Goal: Information Seeking & Learning: Check status

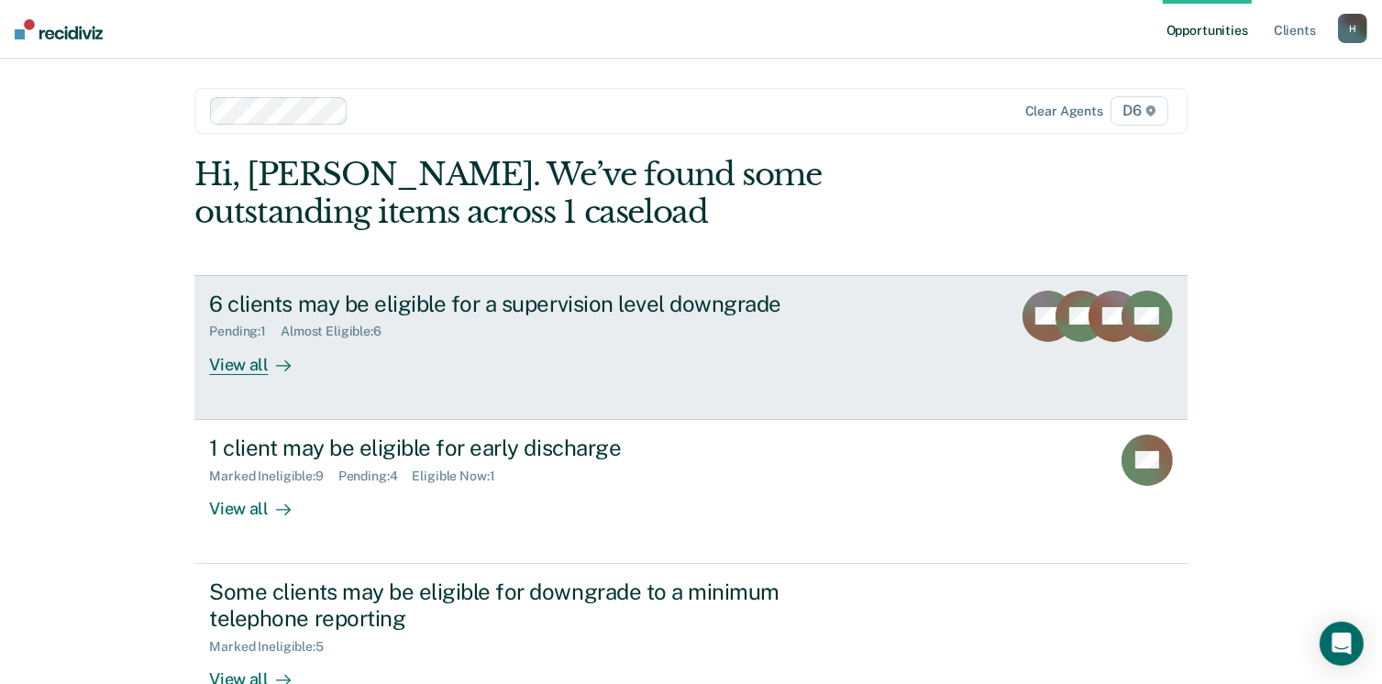
click at [258, 360] on div "View all" at bounding box center [260, 357] width 103 height 36
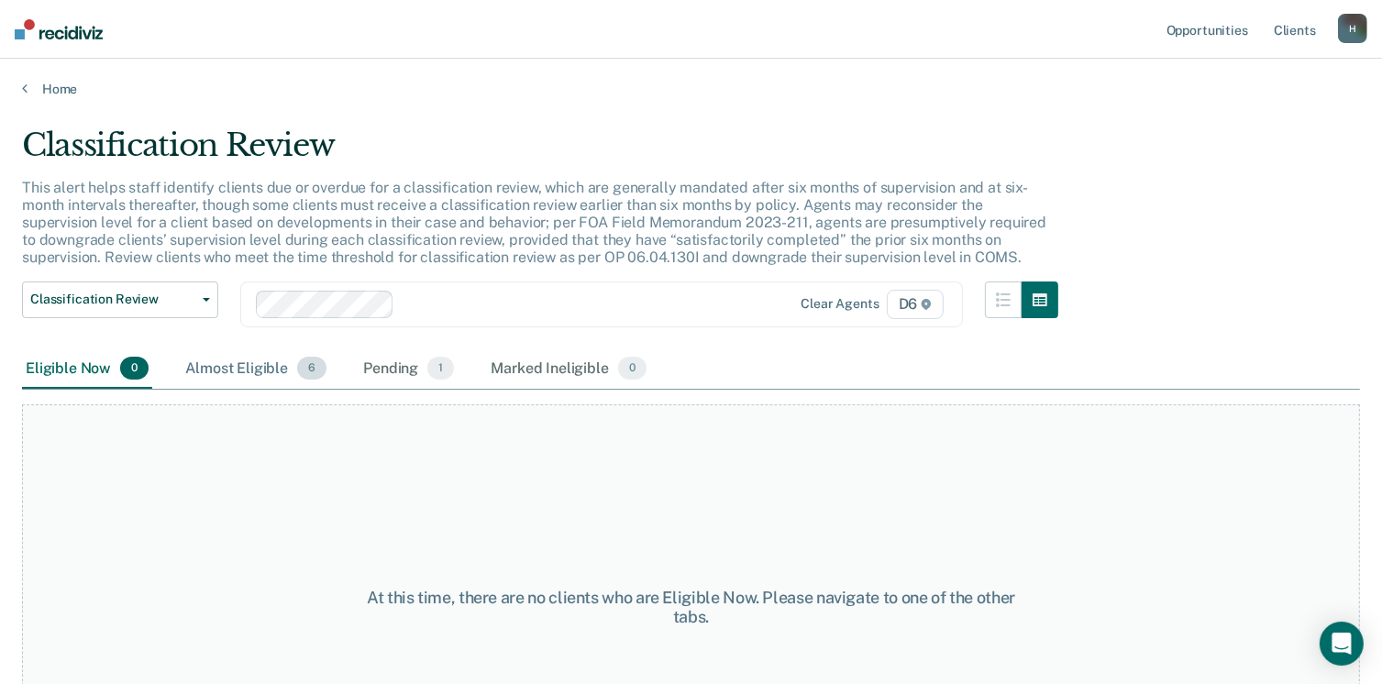
click at [266, 359] on div "Almost Eligible 6" at bounding box center [256, 369] width 149 height 40
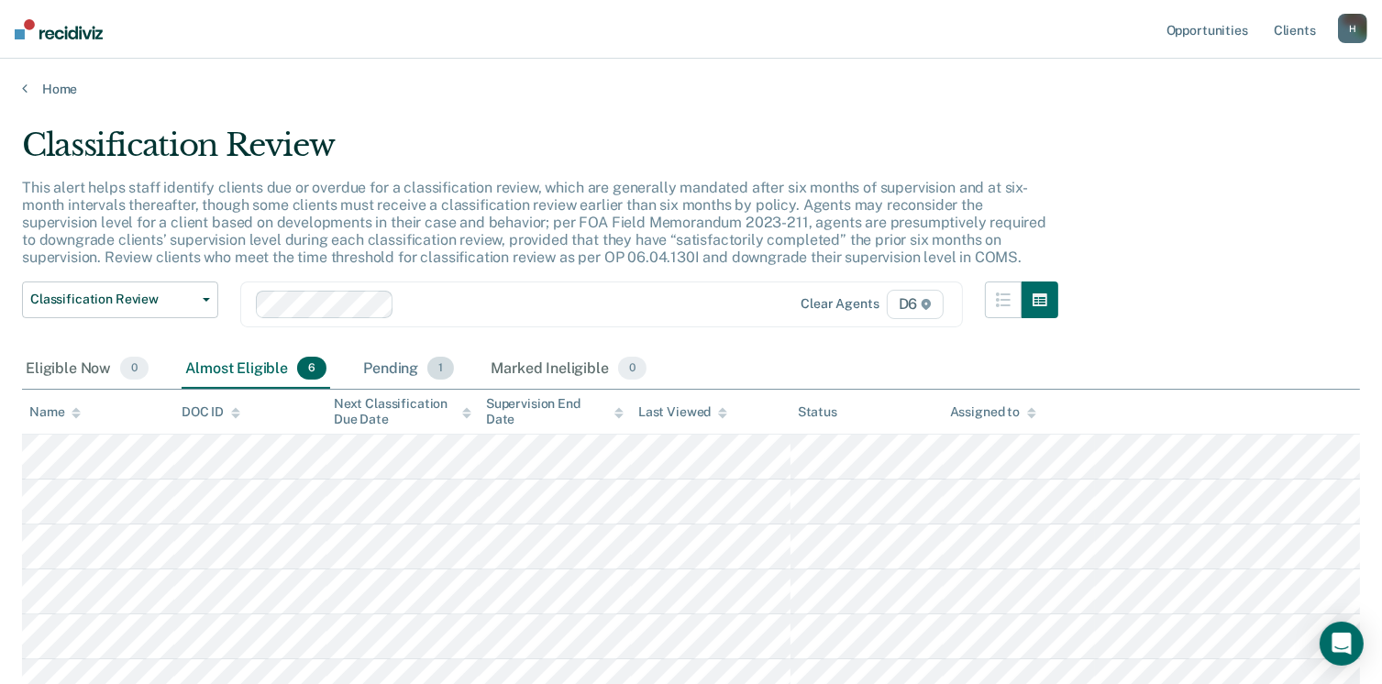
click at [370, 364] on div "Pending 1" at bounding box center [409, 369] width 98 height 40
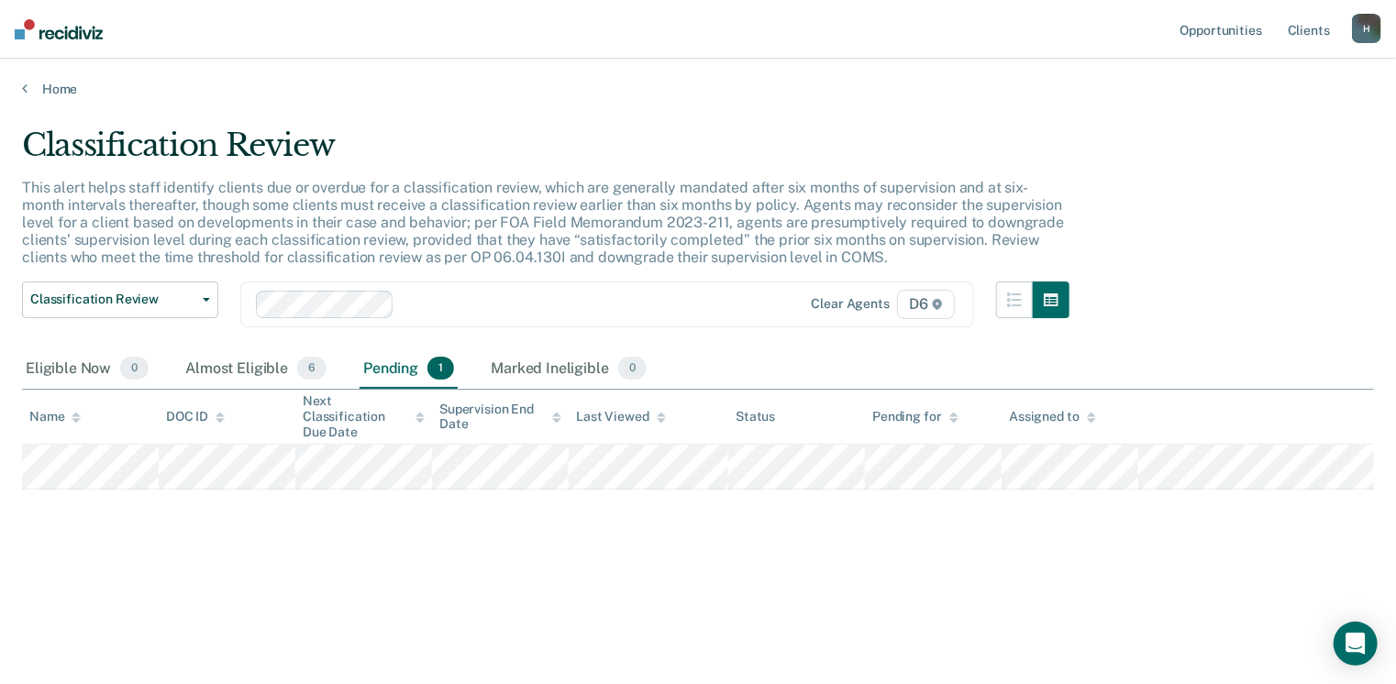
click at [507, 567] on div "Classification Review This alert helps staff identify clients due or overdue fo…" at bounding box center [698, 366] width 1352 height 479
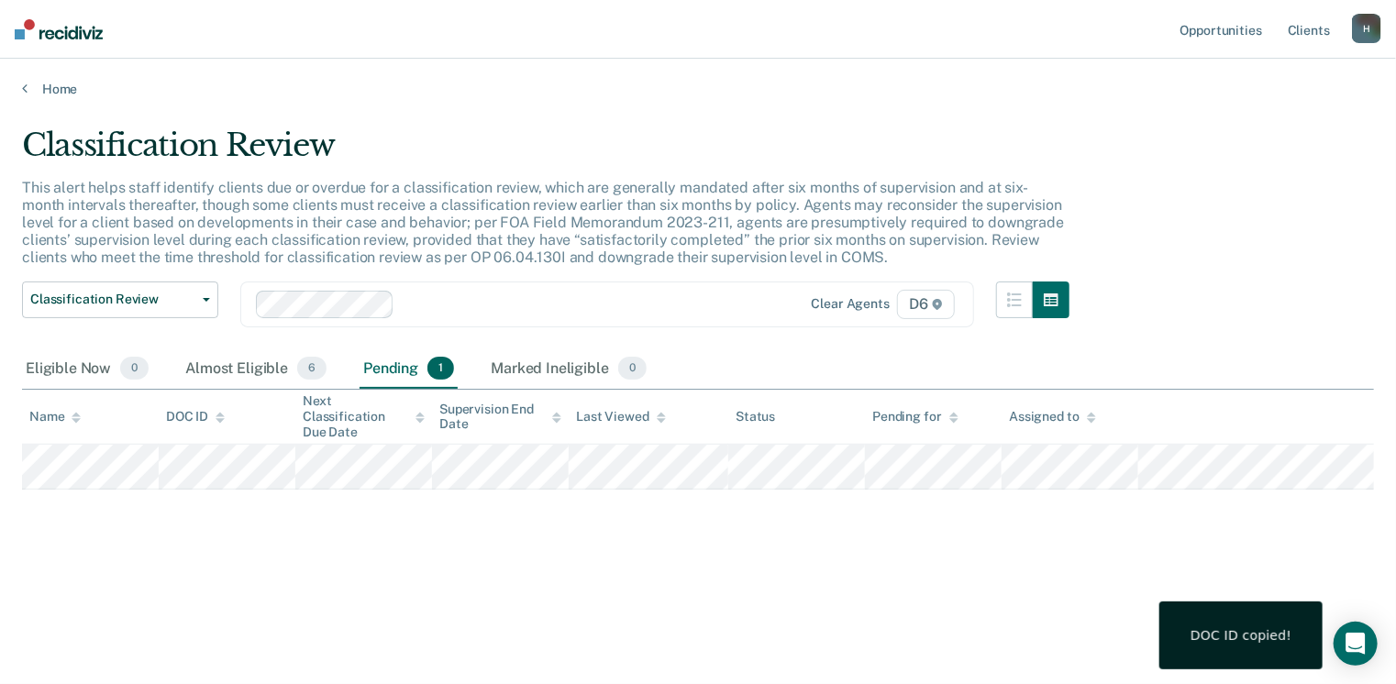
click at [226, 497] on div "Classification Review This alert helps staff identify clients due or overdue fo…" at bounding box center [698, 337] width 1352 height 420
click at [54, 87] on link "Home" at bounding box center [698, 89] width 1352 height 17
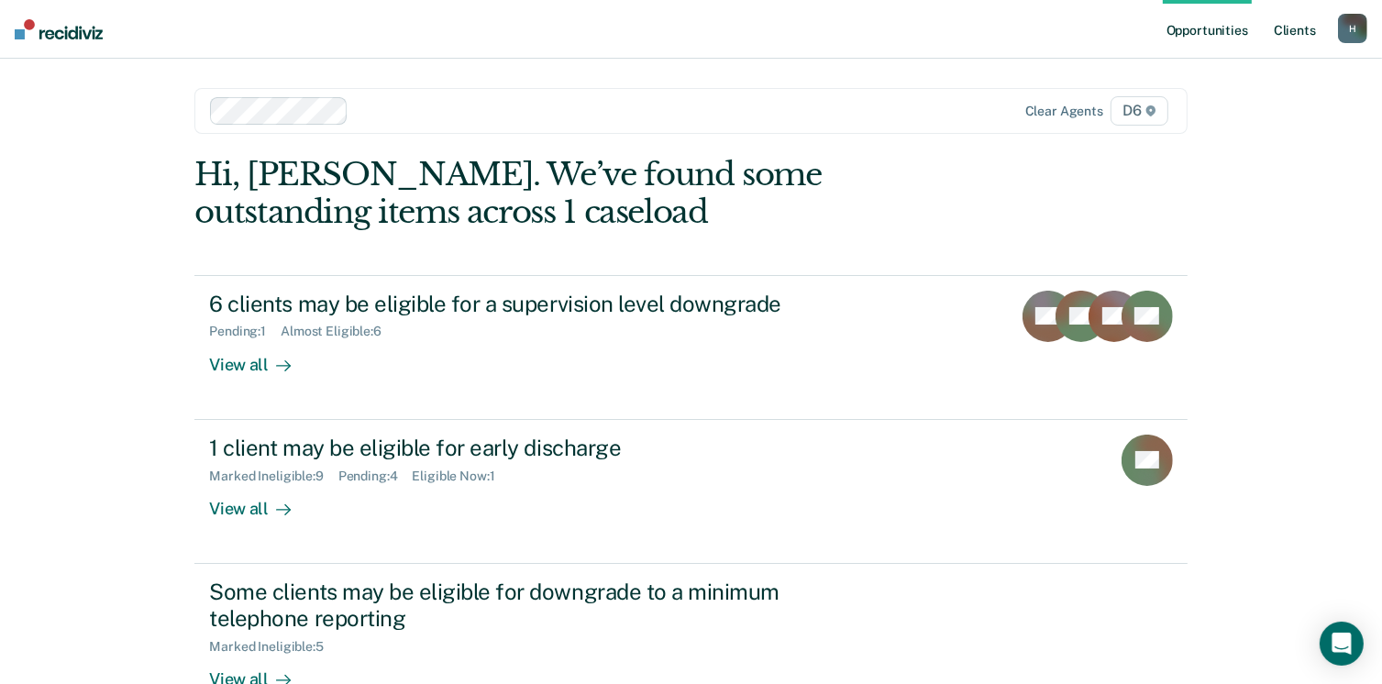
click at [1293, 31] on link "Client s" at bounding box center [1295, 29] width 50 height 59
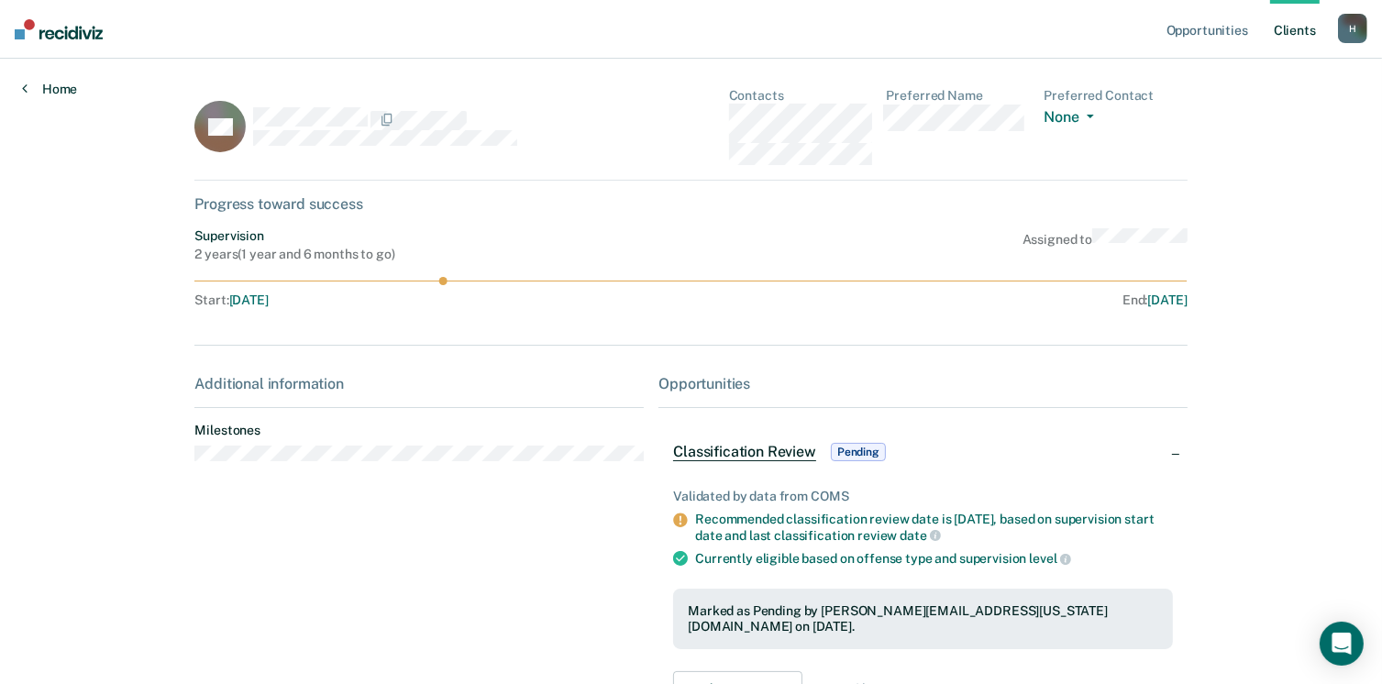
click at [55, 91] on link "Home" at bounding box center [49, 89] width 55 height 17
